Goal: Task Accomplishment & Management: Complete application form

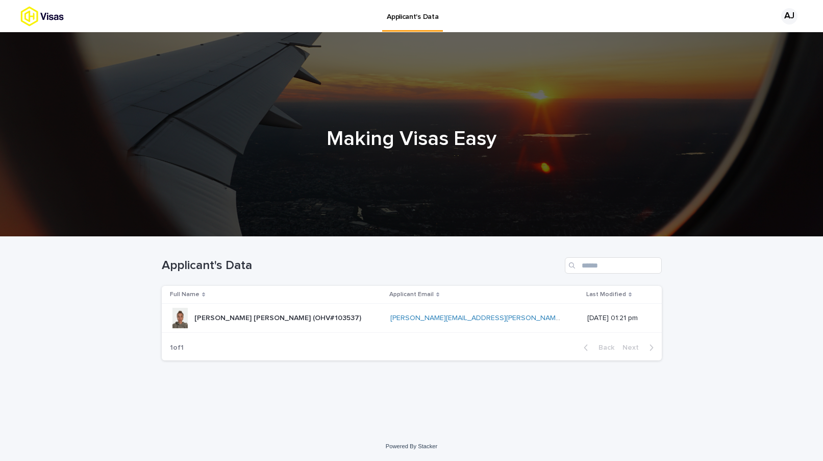
click at [281, 316] on p "[PERSON_NAME] [PERSON_NAME] (OHV#103537)" at bounding box center [278, 317] width 169 height 11
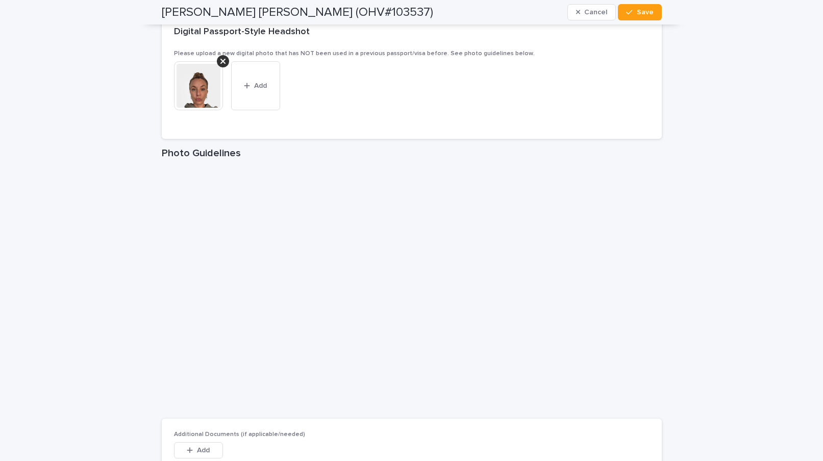
scroll to position [1825, 0]
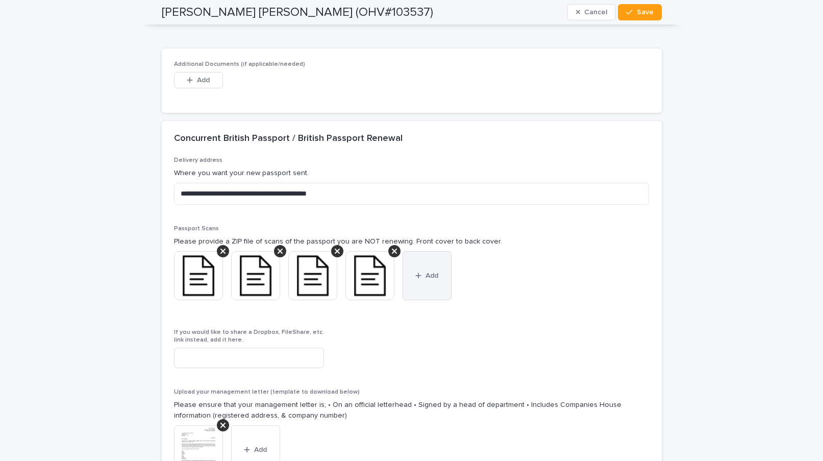
click at [425, 281] on button "Add" at bounding box center [426, 275] width 49 height 49
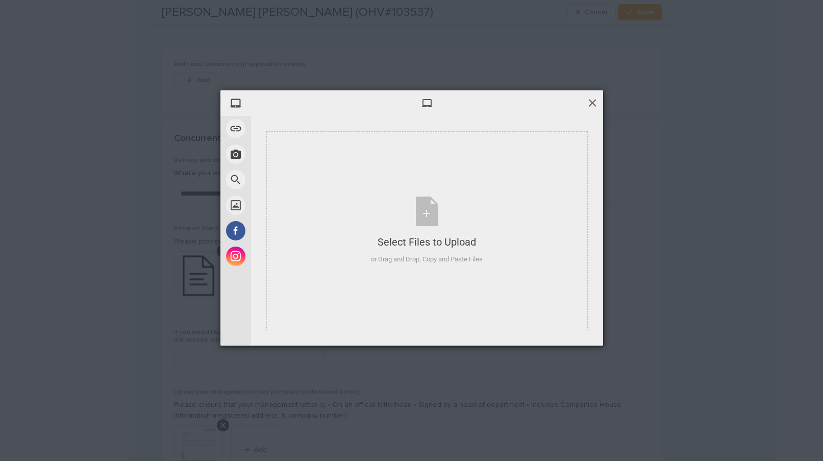
click at [593, 106] on span at bounding box center [592, 102] width 11 height 11
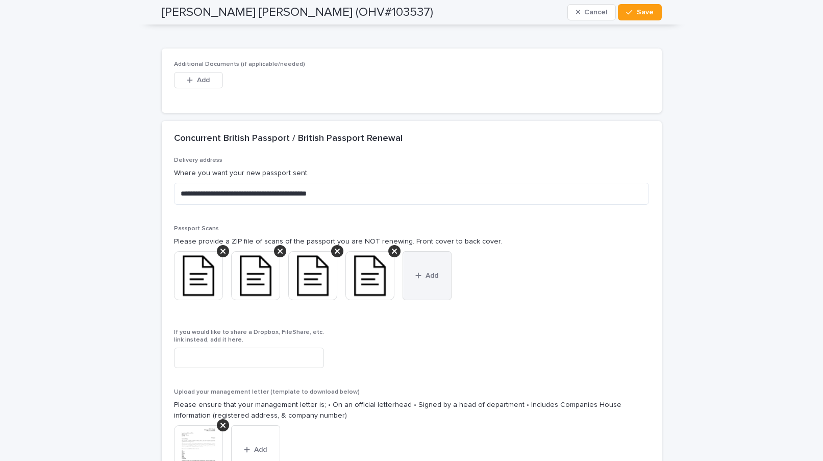
click at [420, 270] on button "Add" at bounding box center [426, 275] width 49 height 49
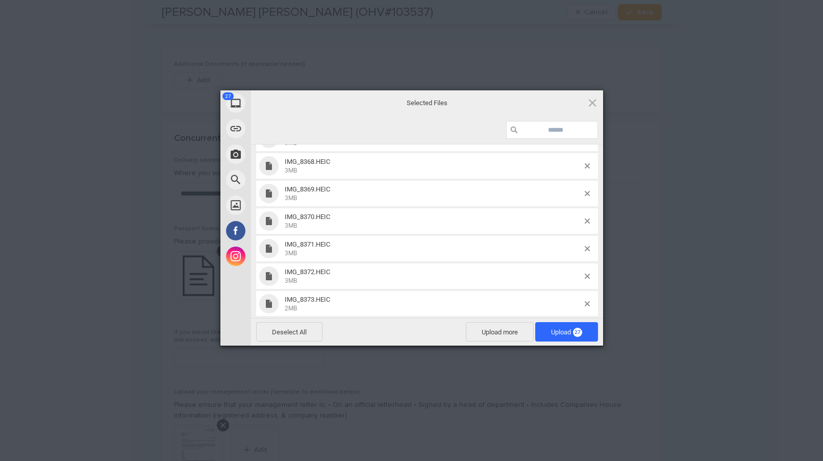
scroll to position [0, 0]
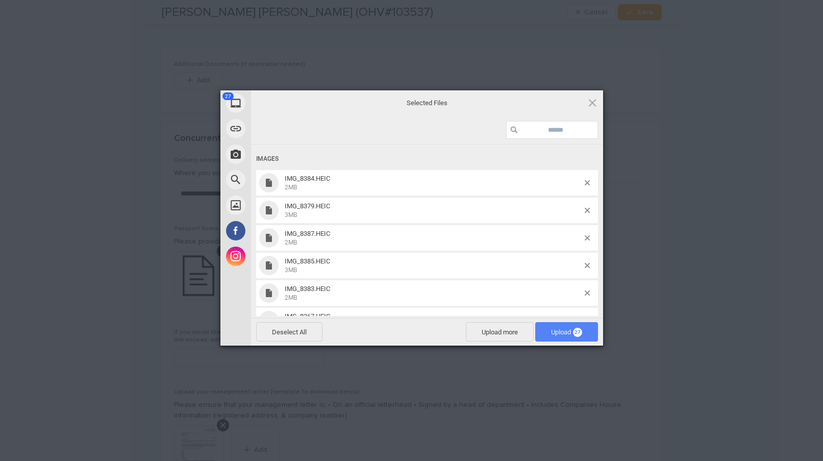
click at [566, 330] on span "Upload 27" at bounding box center [566, 332] width 31 height 8
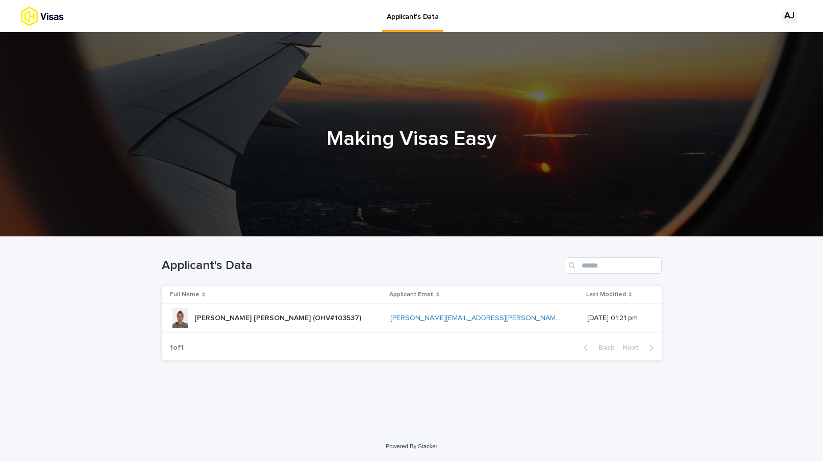
click at [260, 319] on p "[PERSON_NAME] [PERSON_NAME] (OHV#103537)" at bounding box center [278, 317] width 169 height 11
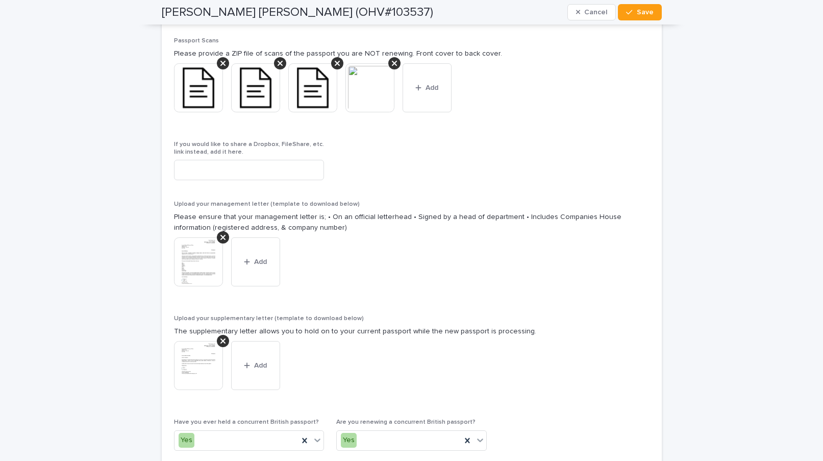
scroll to position [2048, 0]
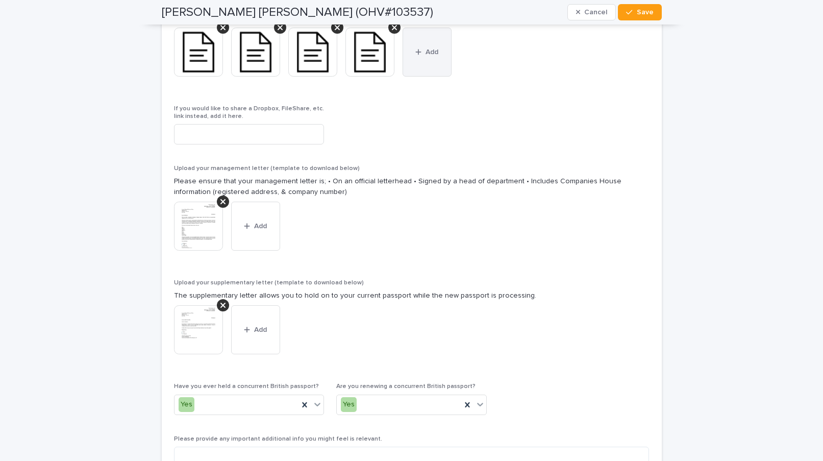
click at [437, 46] on button "Add" at bounding box center [426, 52] width 49 height 49
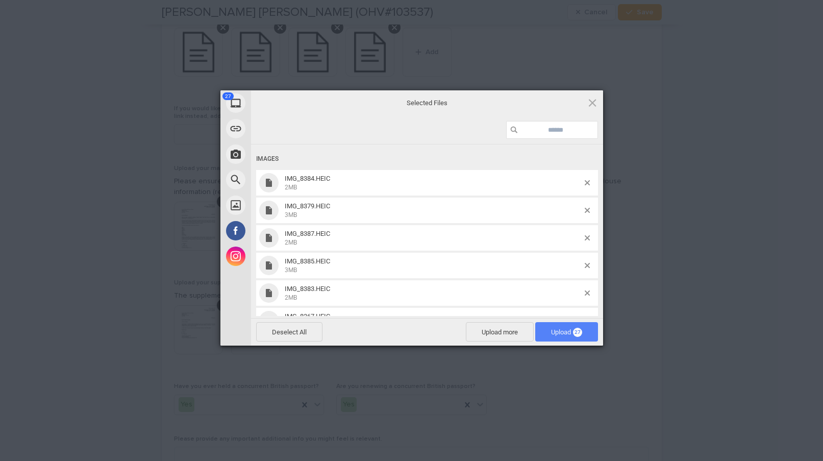
click at [563, 337] on span "Upload 27" at bounding box center [566, 331] width 63 height 19
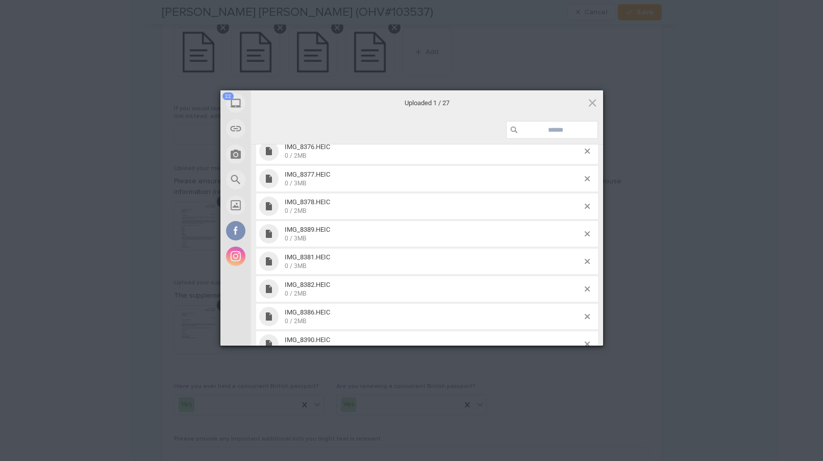
scroll to position [591, 0]
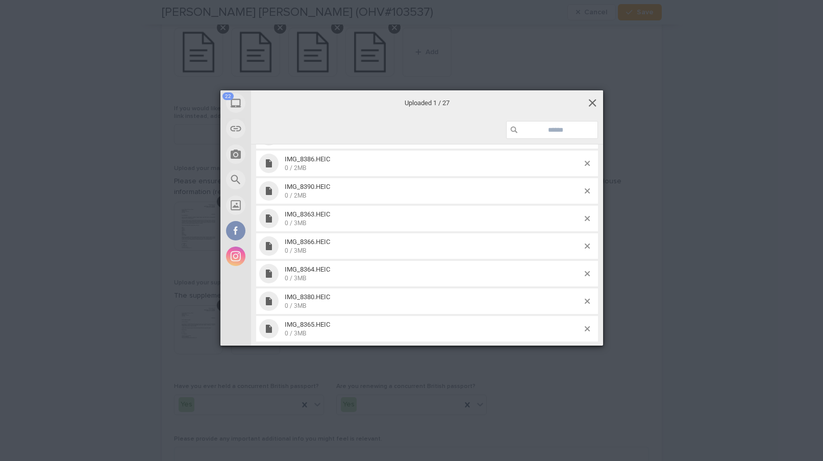
click at [596, 102] on span at bounding box center [592, 102] width 11 height 11
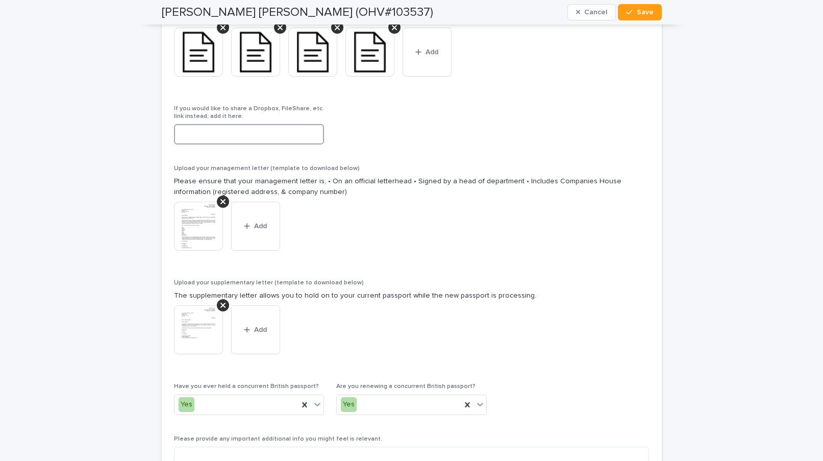
click at [245, 129] on input at bounding box center [249, 134] width 150 height 20
paste input "**********"
type input "**********"
